Goal: Navigation & Orientation: Find specific page/section

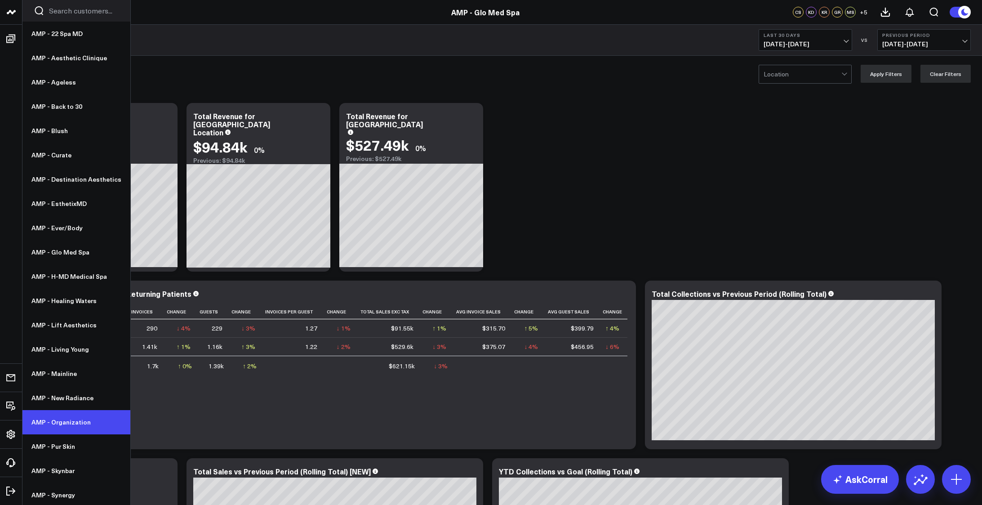
click at [59, 426] on link "AMP - Organization" at bounding box center [76, 422] width 108 height 24
click at [65, 419] on link "AMP - Organization" at bounding box center [76, 422] width 108 height 24
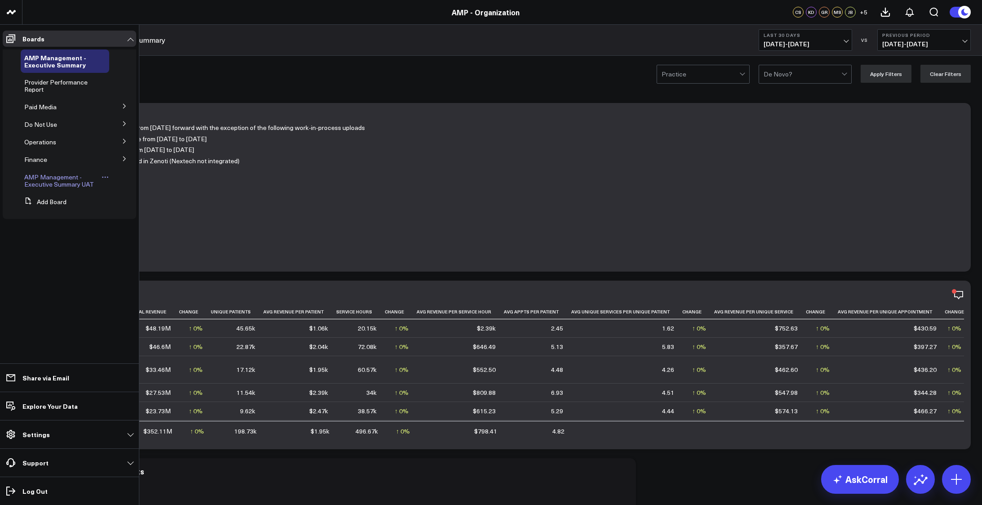
click at [51, 183] on span "AMP Management - Executive Summary UAT" at bounding box center [59, 181] width 70 height 16
